Goal: Check status: Check status

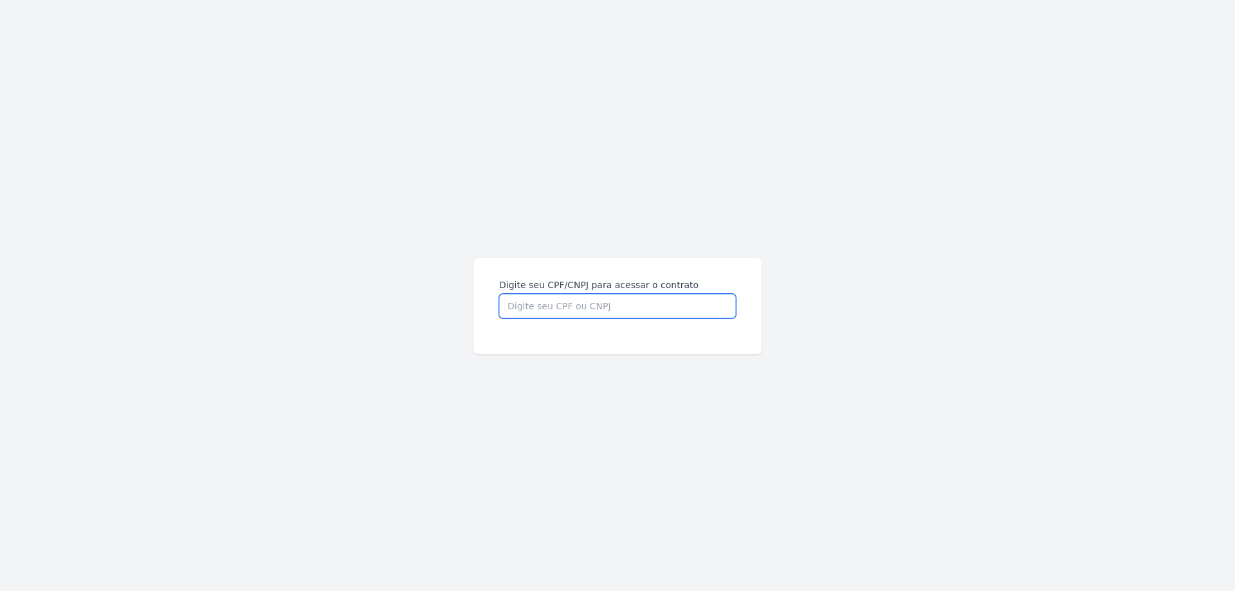
click at [499, 294] on input "Digite seu CPF/CNPJ para acessar o contrato" at bounding box center [617, 306] width 237 height 24
paste input "12705948775"
type input "12705948775"
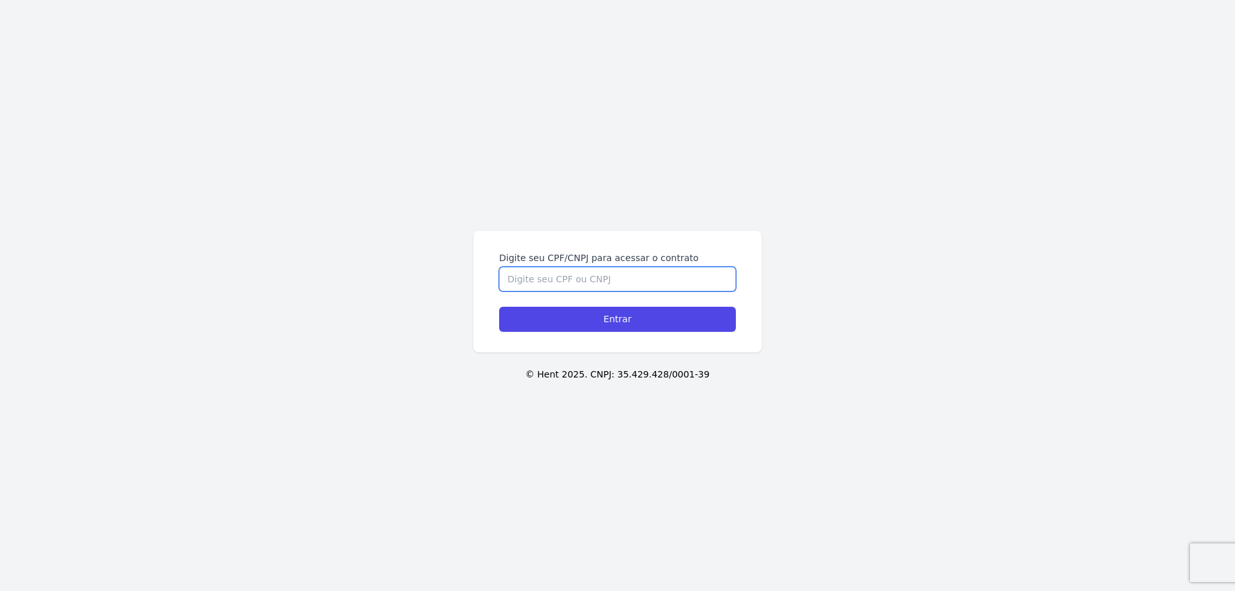
click at [610, 277] on input "Digite seu CPF/CNPJ para acessar o contrato" at bounding box center [617, 279] width 237 height 24
paste input "12705948775"
type input "12705948775"
click at [598, 316] on input "Entrar" at bounding box center [617, 319] width 237 height 25
click at [641, 318] on input "Entrar" at bounding box center [617, 319] width 237 height 25
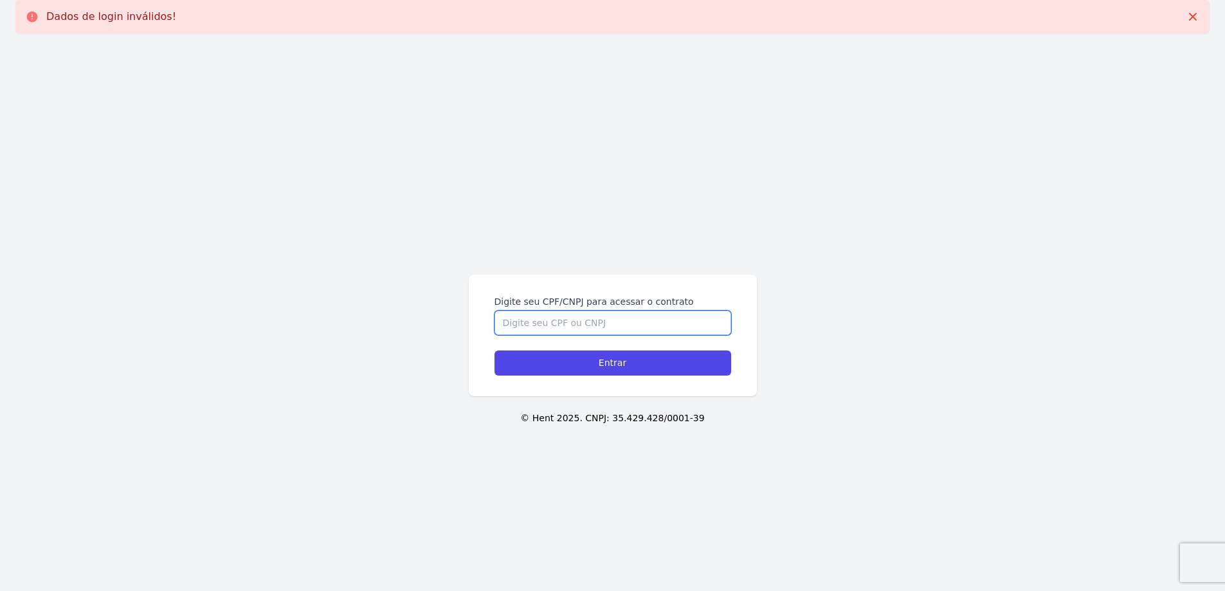
click at [556, 334] on input "Digite seu CPF/CNPJ para acessar o contrato" at bounding box center [613, 323] width 237 height 24
paste input "12705948775"
type input "12705948775"
drag, startPoint x: 564, startPoint y: 315, endPoint x: 453, endPoint y: 309, distance: 111.4
click at [453, 309] on div "Digite seu CPF/CNPJ para acessar o contrato 12705948775 Entrar © Hent 2025. CNP…" at bounding box center [612, 339] width 1225 height 591
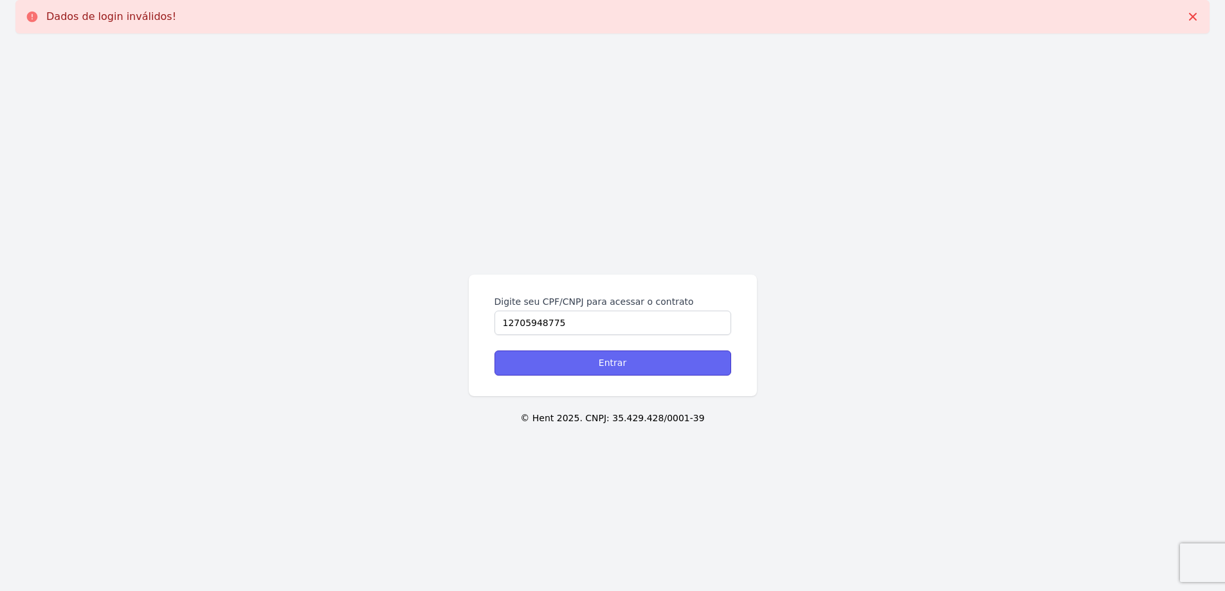
click at [632, 361] on input "Entrar" at bounding box center [613, 363] width 237 height 25
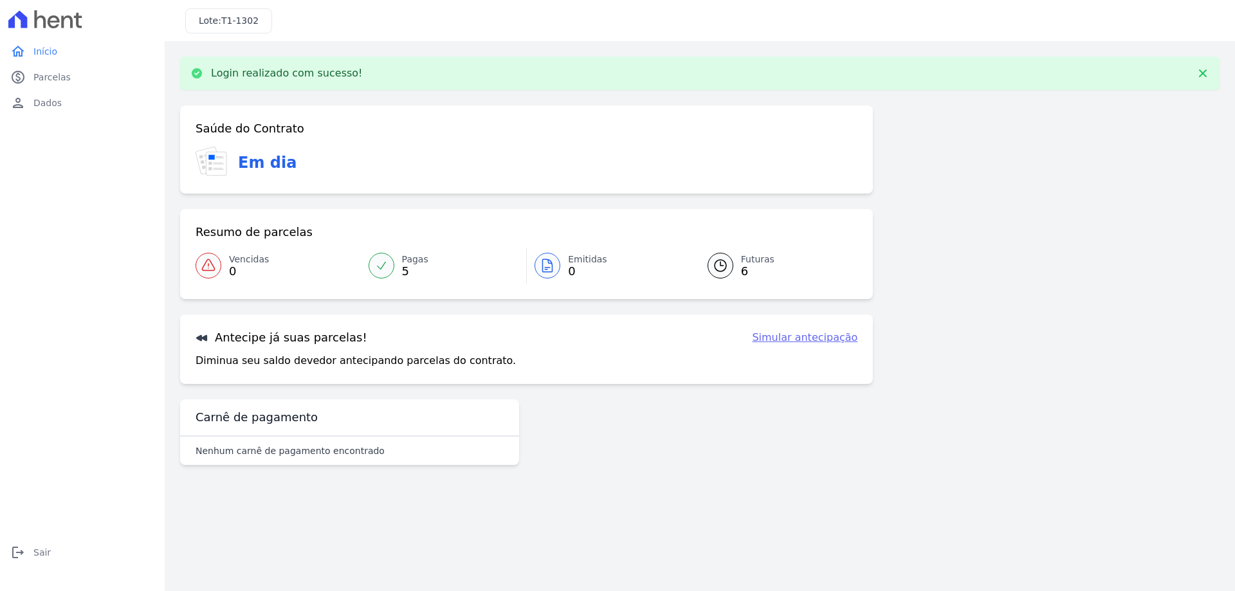
click at [738, 268] on link "Futuras 6" at bounding box center [775, 266] width 166 height 36
click at [722, 266] on icon at bounding box center [721, 266] width 12 height 12
click at [738, 262] on link "Futuras 6" at bounding box center [775, 266] width 166 height 36
click at [48, 79] on span "Parcelas" at bounding box center [51, 77] width 37 height 13
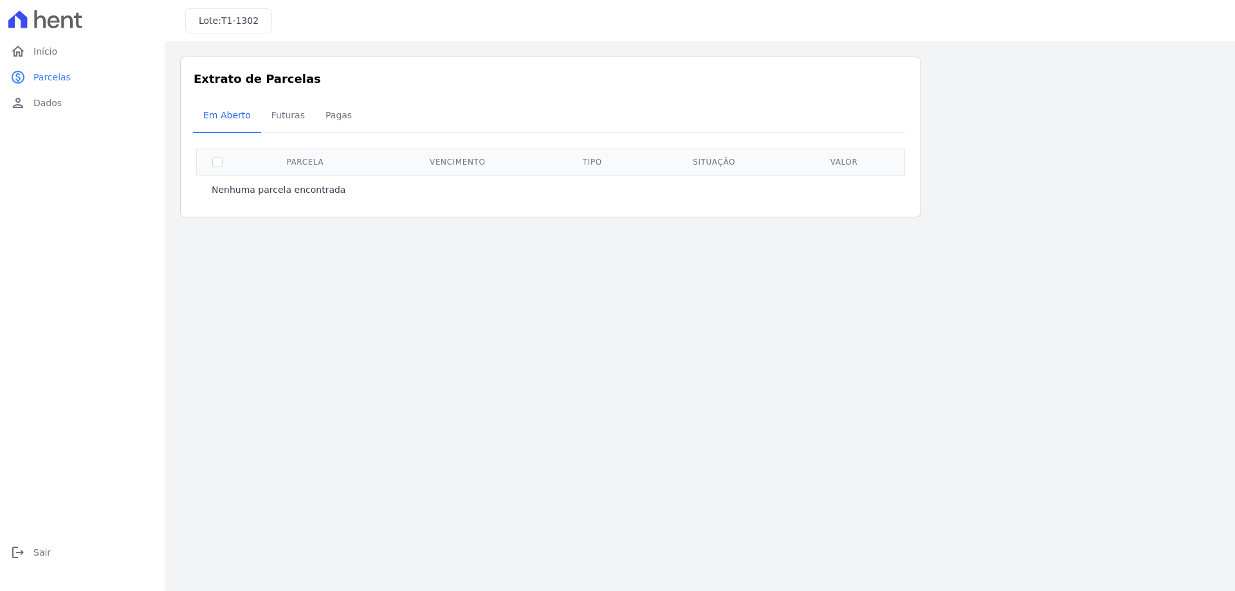
click at [210, 162] on th at bounding box center [218, 162] width 42 height 26
click at [214, 162] on input "checkbox" at bounding box center [217, 162] width 10 height 10
checkbox input "true"
click at [294, 159] on th "Parcela" at bounding box center [305, 162] width 134 height 26
click at [275, 113] on span "Futuras" at bounding box center [288, 115] width 49 height 26
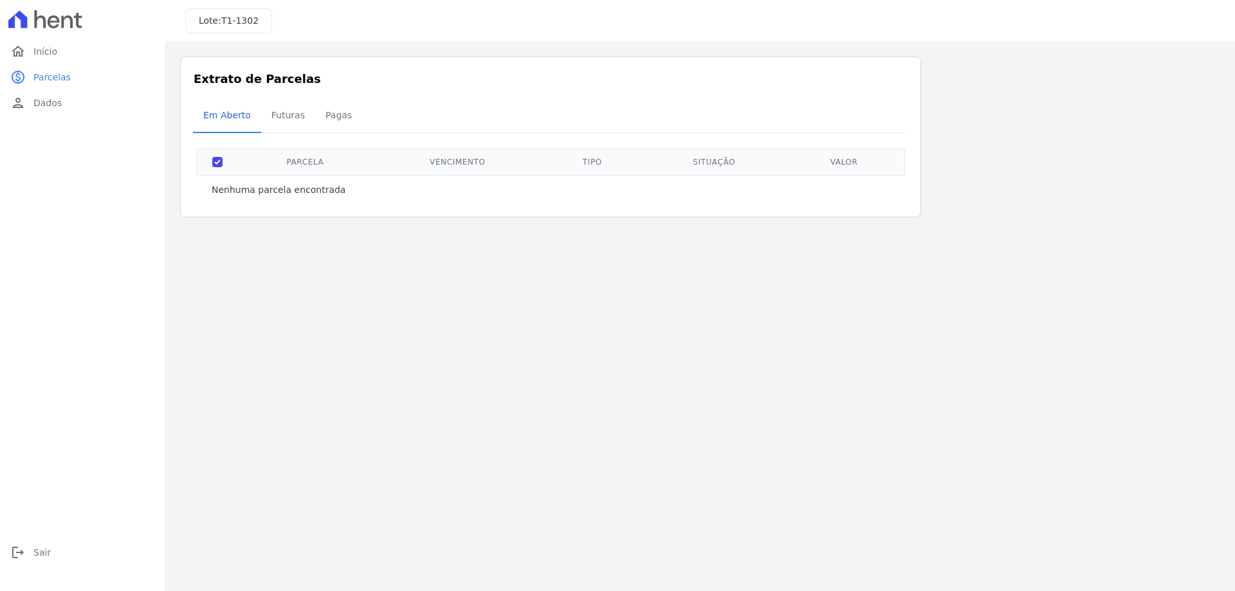
click at [309, 164] on th "Parcela" at bounding box center [305, 162] width 134 height 26
click at [466, 156] on th "Vencimento" at bounding box center [457, 162] width 170 height 26
click at [588, 162] on th "Tipo" at bounding box center [592, 162] width 99 height 26
click at [706, 160] on th "Situação" at bounding box center [714, 162] width 145 height 26
click at [843, 157] on th "Valor" at bounding box center [844, 162] width 115 height 26
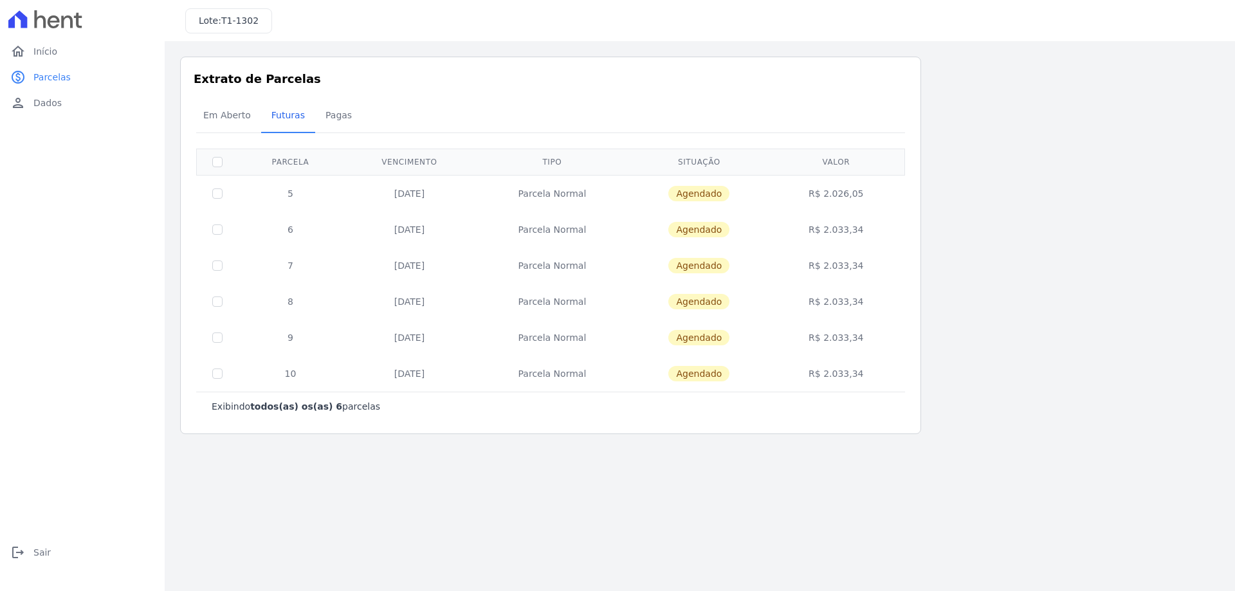
click at [715, 195] on span "Agendado" at bounding box center [698, 193] width 61 height 15
click at [215, 192] on input "checkbox" at bounding box center [217, 193] width 10 height 10
checkbox input "true"
drag, startPoint x: 403, startPoint y: 191, endPoint x: 506, endPoint y: 195, distance: 103.0
click at [406, 191] on td "25/09/2025" at bounding box center [409, 193] width 133 height 37
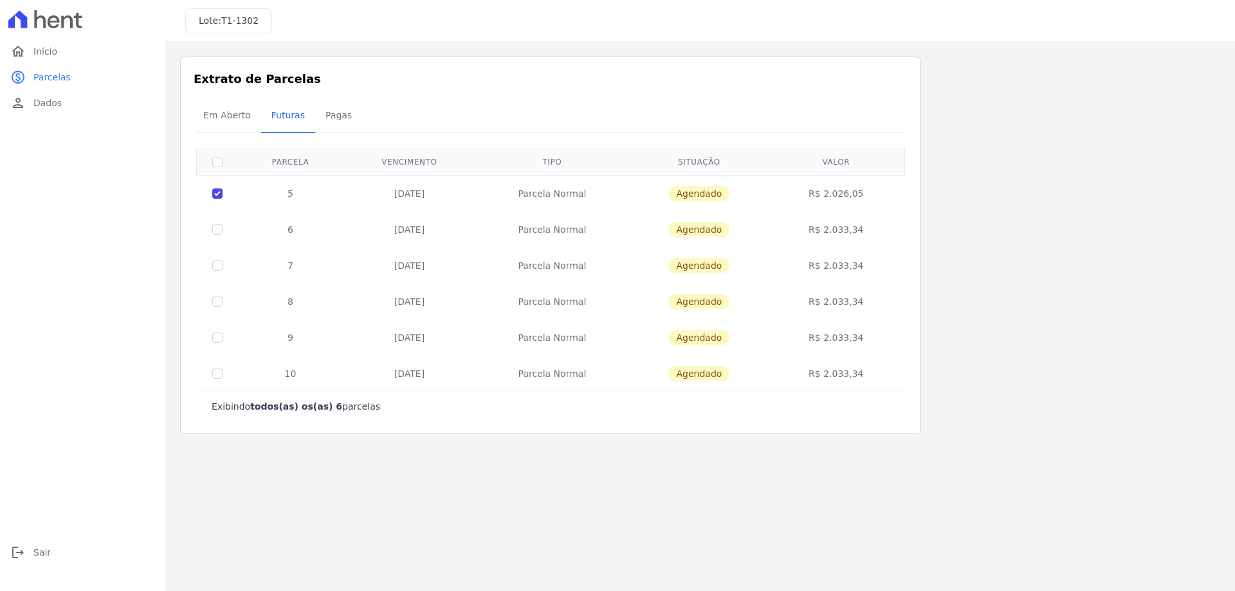
drag, startPoint x: 564, startPoint y: 191, endPoint x: 572, endPoint y: 191, distance: 7.7
click at [569, 191] on td "Parcela Normal" at bounding box center [552, 193] width 152 height 37
drag, startPoint x: 715, startPoint y: 196, endPoint x: 792, endPoint y: 196, distance: 77.2
click at [722, 196] on span "Agendado" at bounding box center [698, 193] width 61 height 15
drag, startPoint x: 844, startPoint y: 194, endPoint x: 682, endPoint y: 166, distance: 164.4
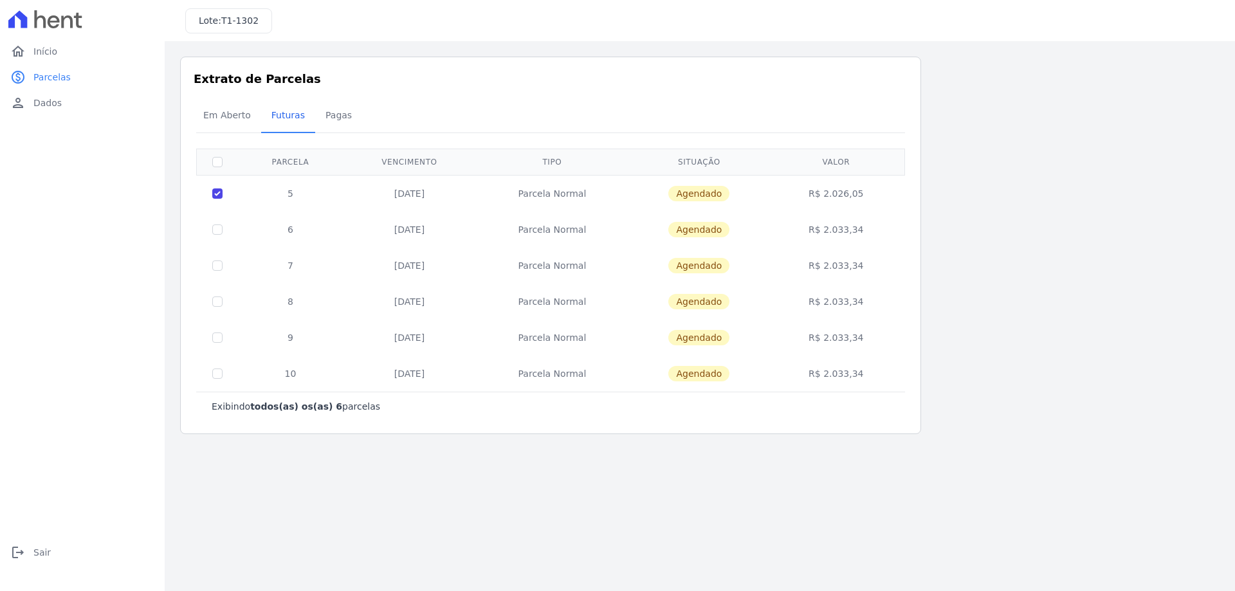
click at [843, 193] on td "R$ 2.026,05" at bounding box center [836, 193] width 133 height 37
click at [208, 114] on span "Em Aberto" at bounding box center [227, 115] width 63 height 26
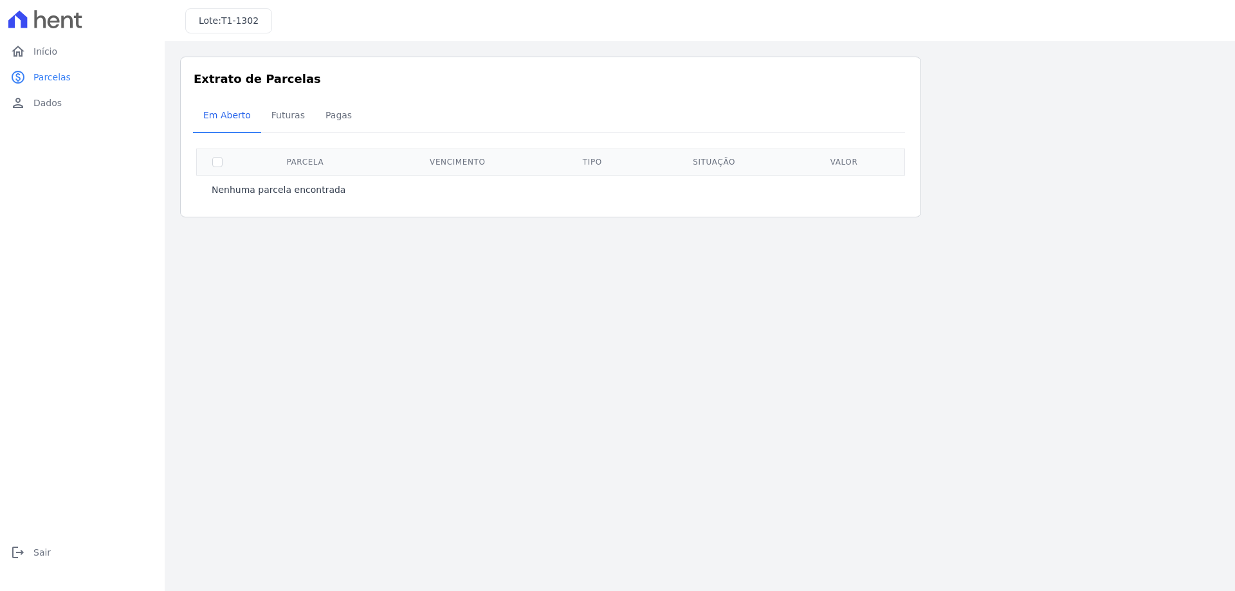
click at [304, 158] on th "Parcela" at bounding box center [305, 162] width 134 height 26
click at [216, 162] on input "checkbox" at bounding box center [217, 162] width 10 height 10
checkbox input "true"
click at [846, 161] on th "Valor" at bounding box center [844, 162] width 115 height 26
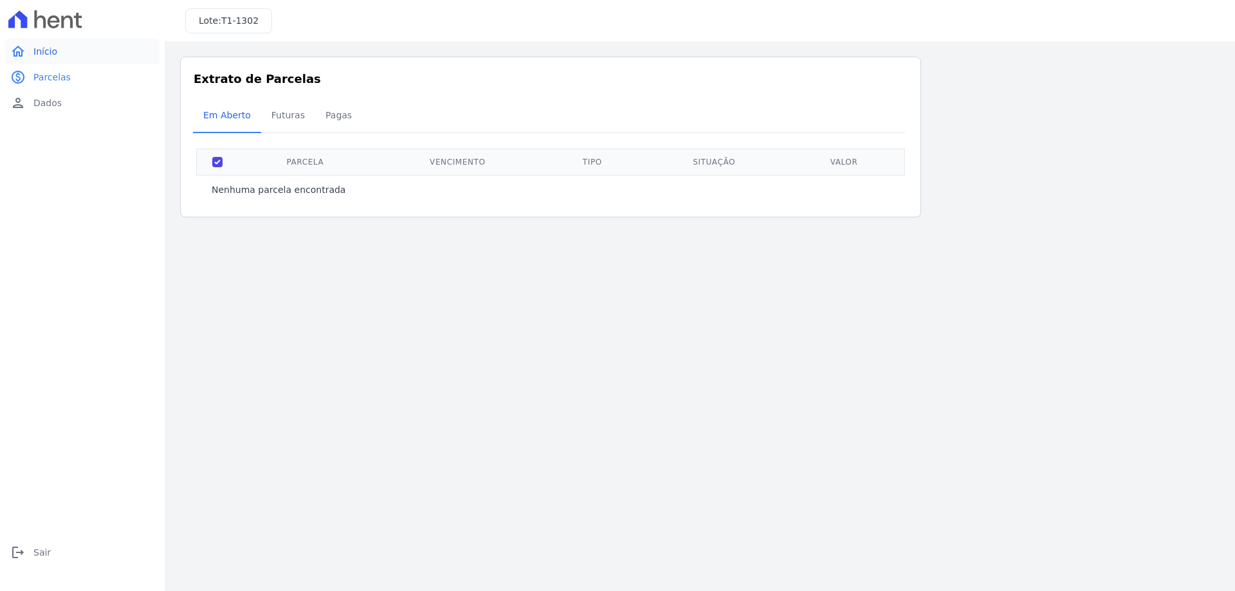
click at [41, 55] on span "Início" at bounding box center [45, 51] width 24 height 13
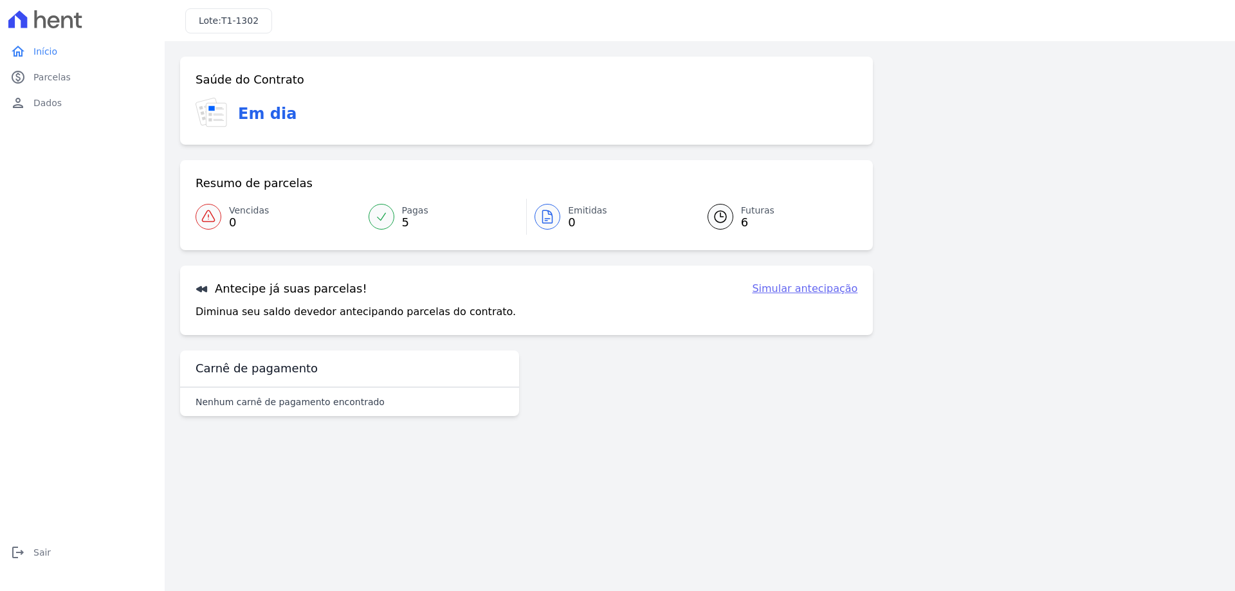
click at [219, 217] on div at bounding box center [209, 217] width 26 height 26
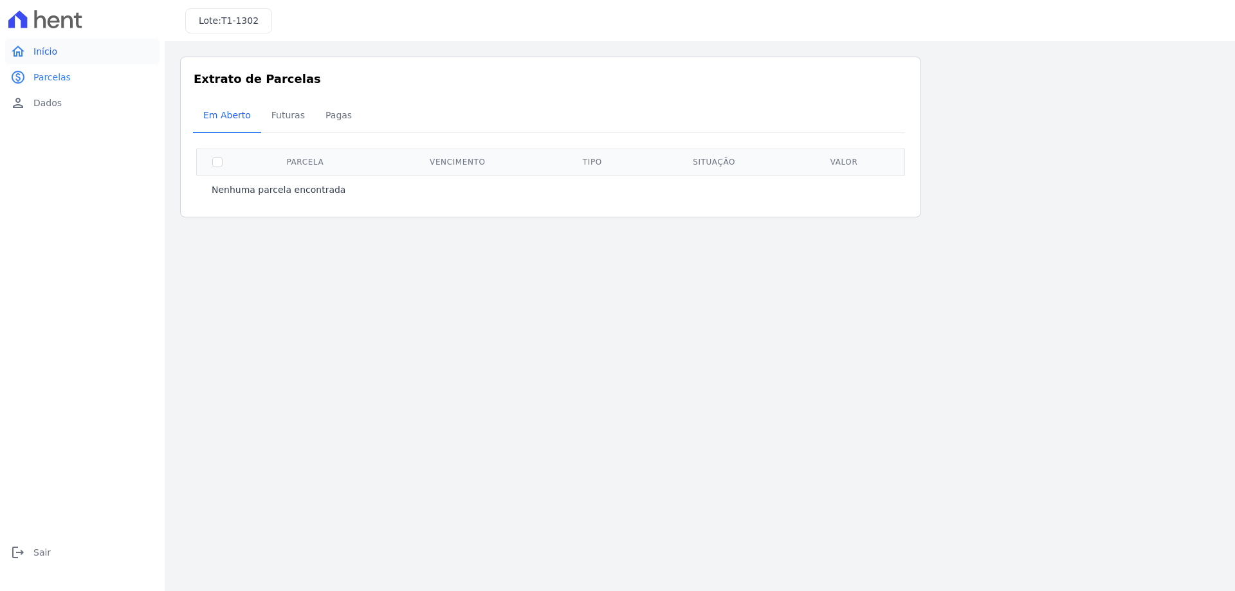
click at [43, 59] on link "home Início" at bounding box center [82, 52] width 154 height 26
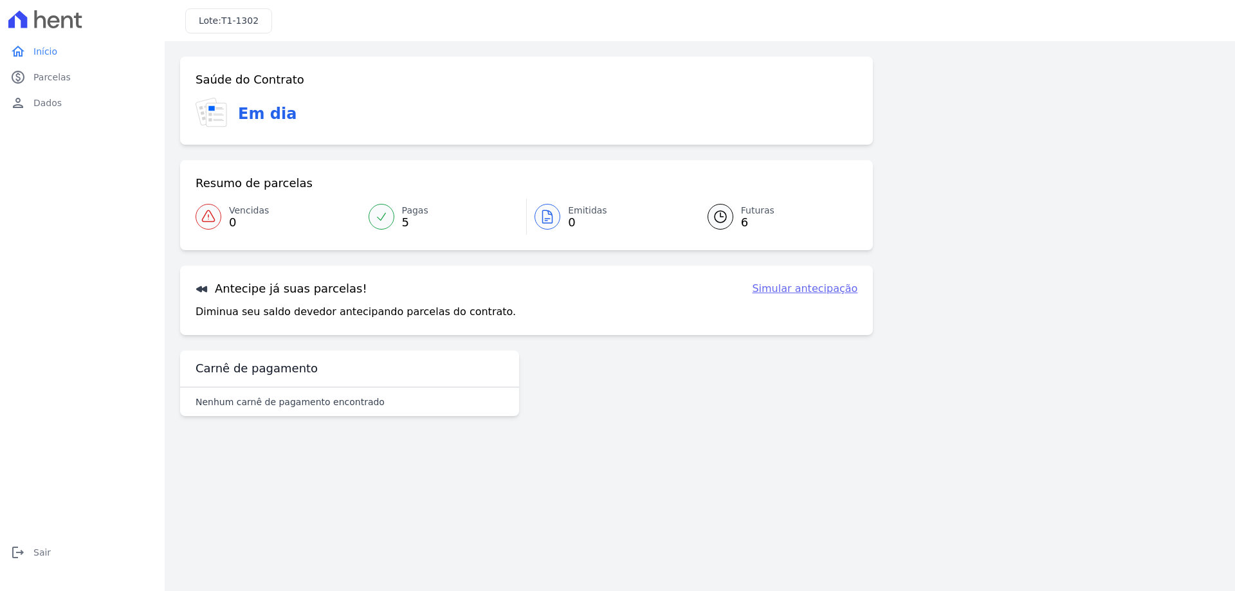
click at [349, 404] on p "Nenhum carnê de pagamento encontrado" at bounding box center [290, 402] width 189 height 13
